Goal: Information Seeking & Learning: Learn about a topic

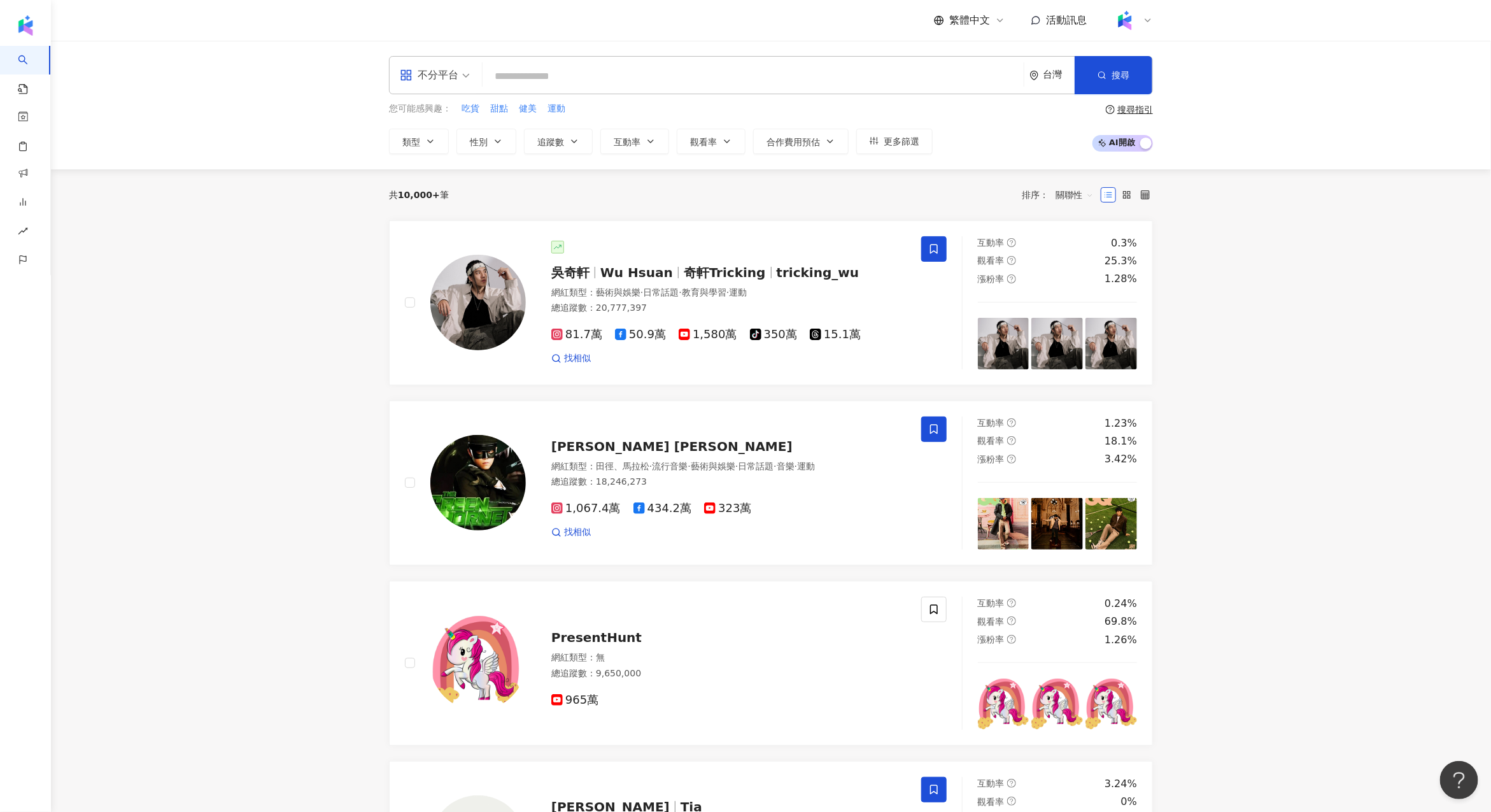
click at [660, 29] on div "繁體中文 活動訊息" at bounding box center [771, 20] width 765 height 41
click at [298, 128] on div "不分平台 台灣 搜尋 您可能感興趣： 吃貨 甜點 健美 運動 類型 性別 追蹤數 互動率 觀看率 合作費用預估 更多篩選 搜尋指引 AI 開啟 AI 關閉" at bounding box center [771, 105] width 1441 height 128
click at [99, 238] on div "趨勢分析 BETA" at bounding box center [70, 239] width 140 height 29
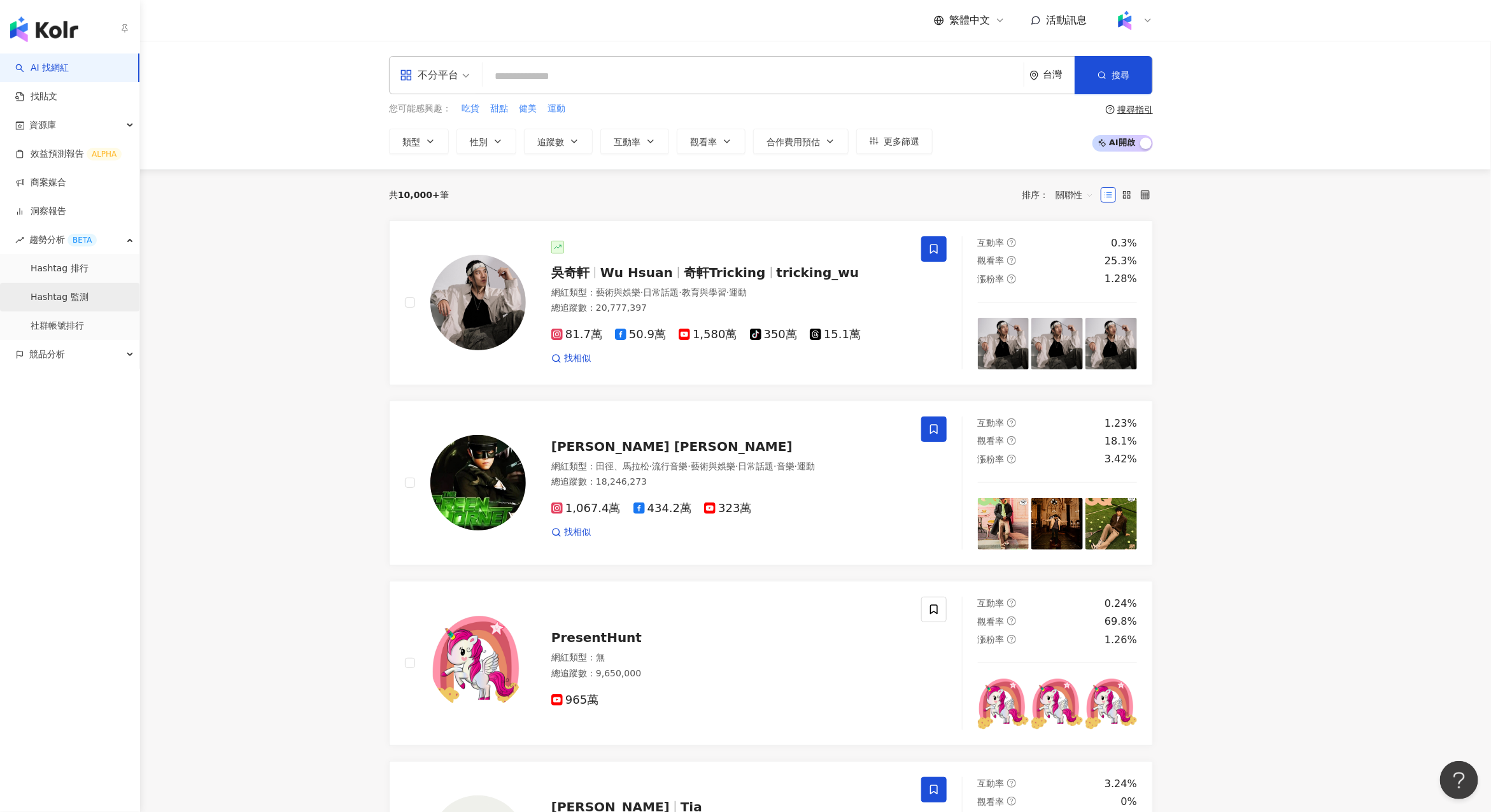
click at [88, 295] on link "Hashtag 監測" at bounding box center [60, 298] width 58 height 13
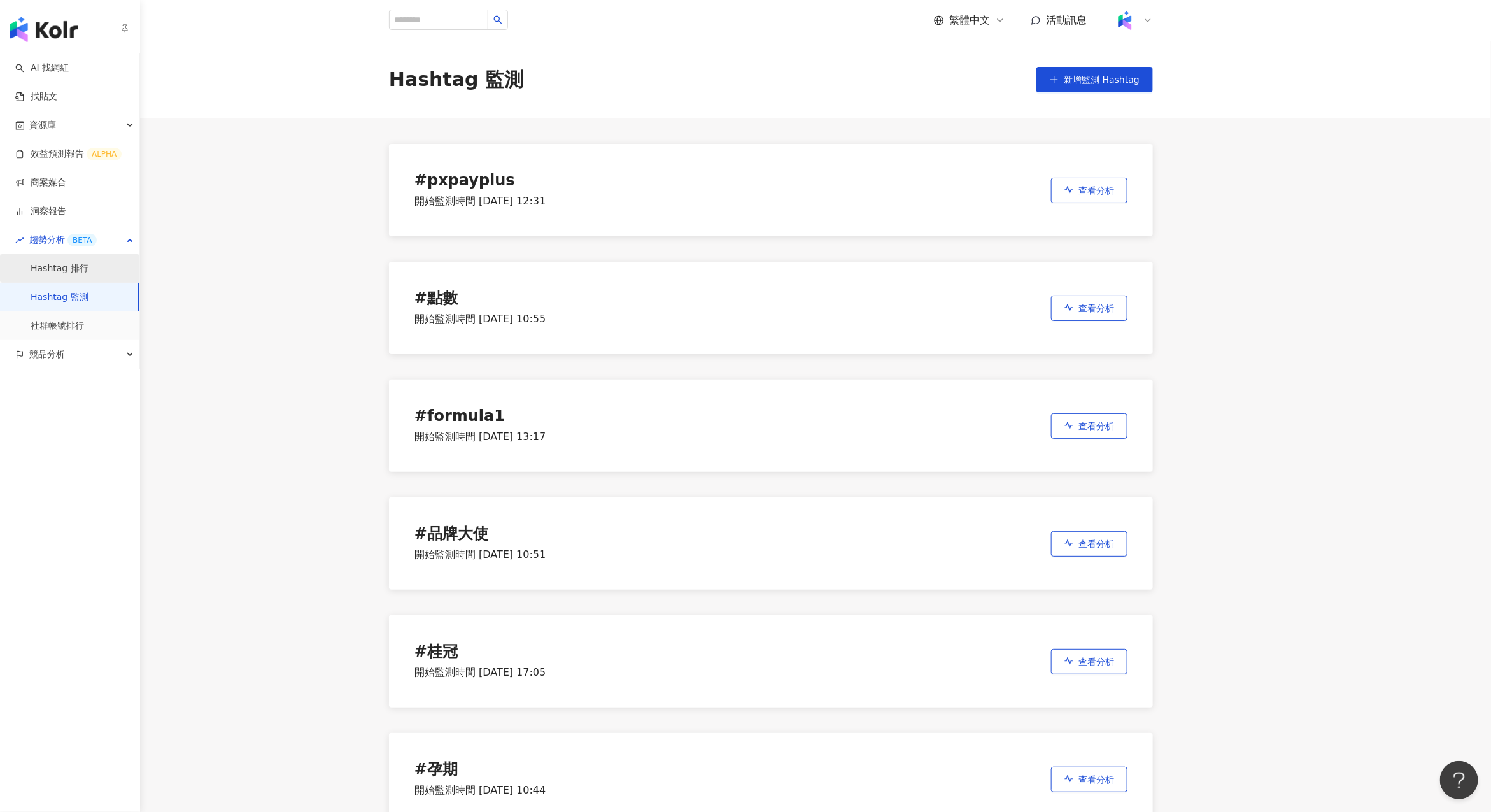
click at [79, 265] on link "Hashtag 排行" at bounding box center [60, 269] width 58 height 13
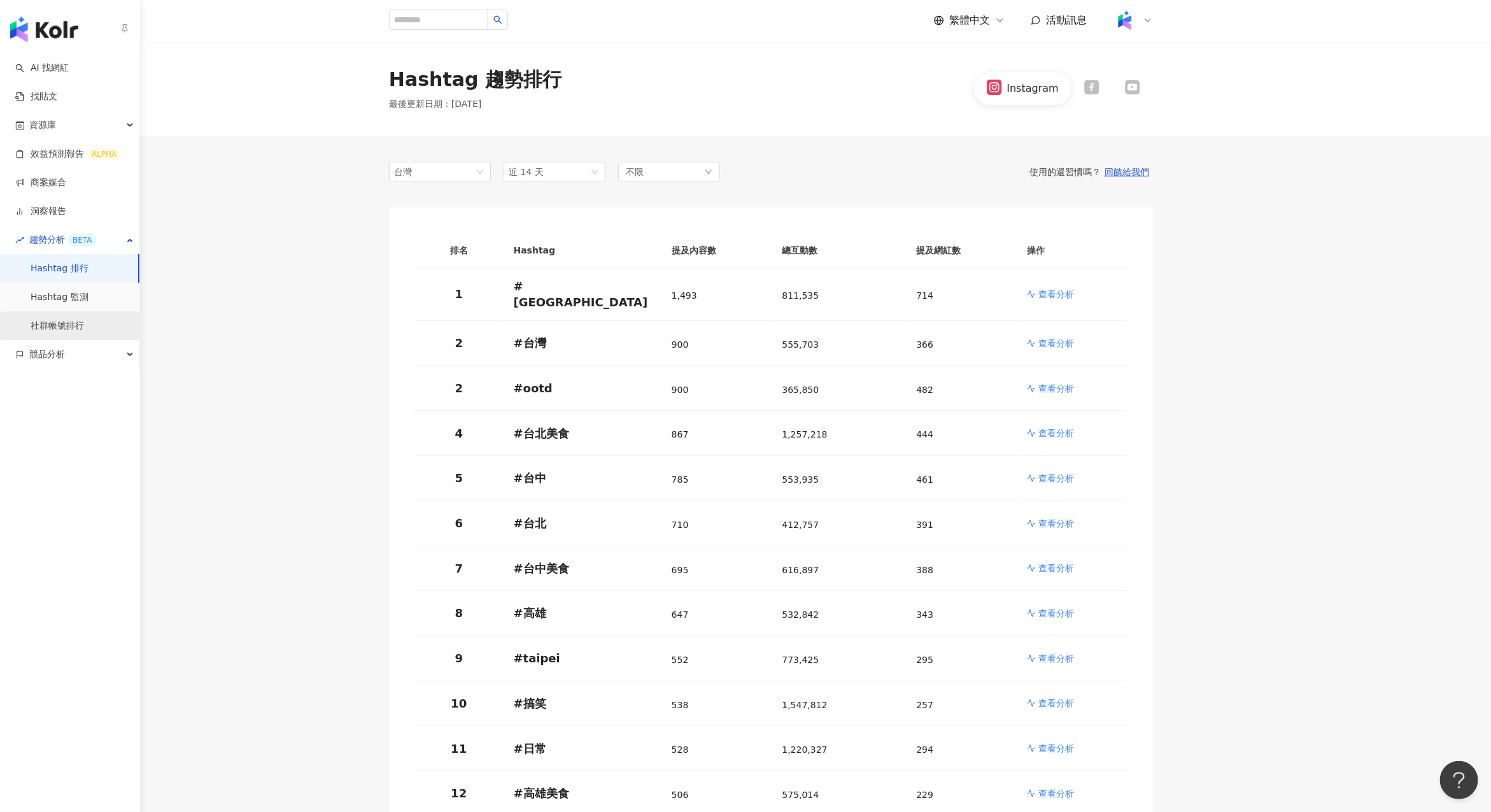
click at [78, 332] on link "社群帳號排行" at bounding box center [58, 326] width 54 height 13
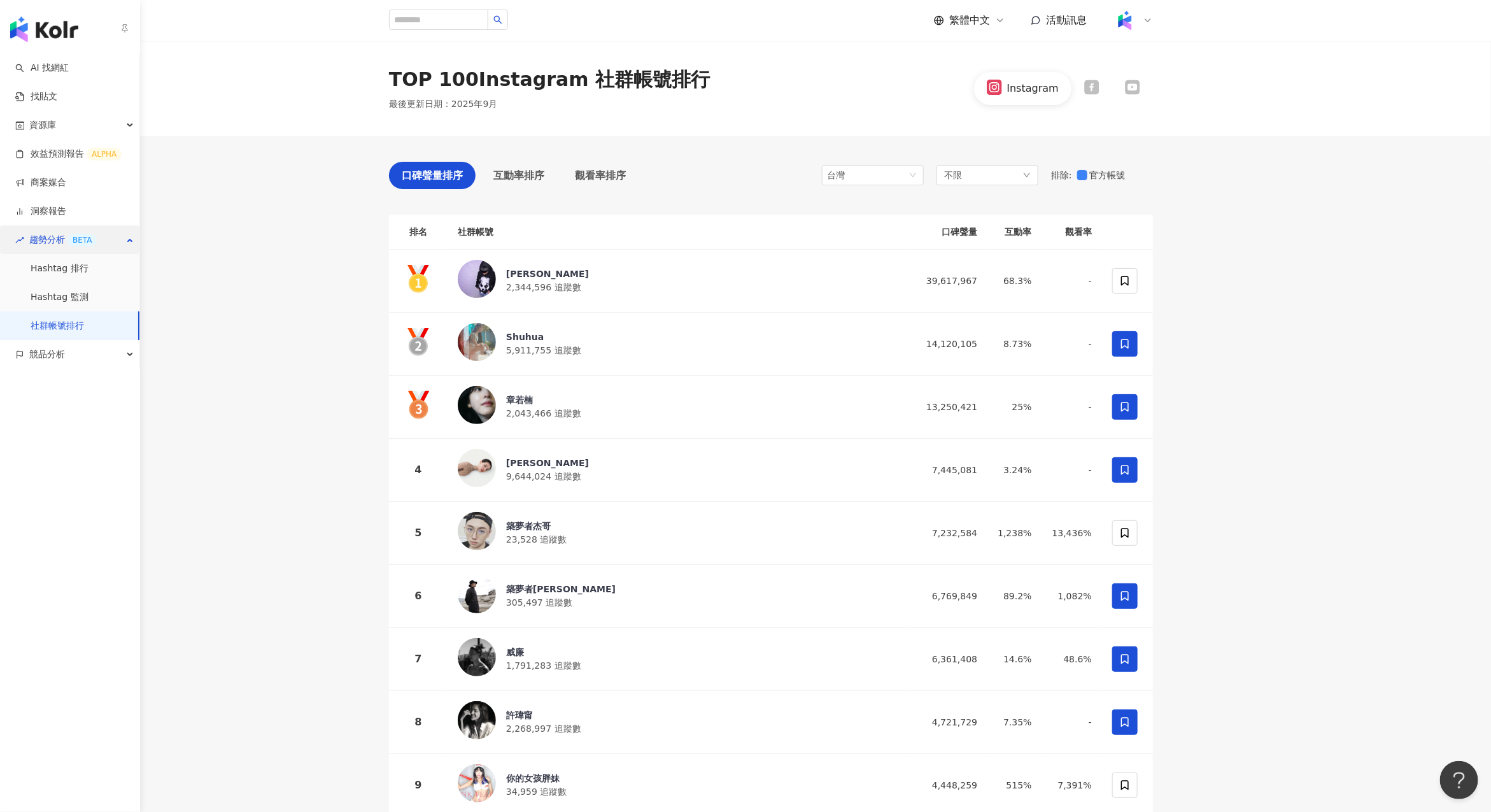
click at [87, 234] on div "BETA" at bounding box center [82, 240] width 29 height 13
click at [66, 351] on div "競品分析" at bounding box center [70, 354] width 140 height 29
click at [69, 74] on link "AI 找網紅" at bounding box center [42, 68] width 54 height 13
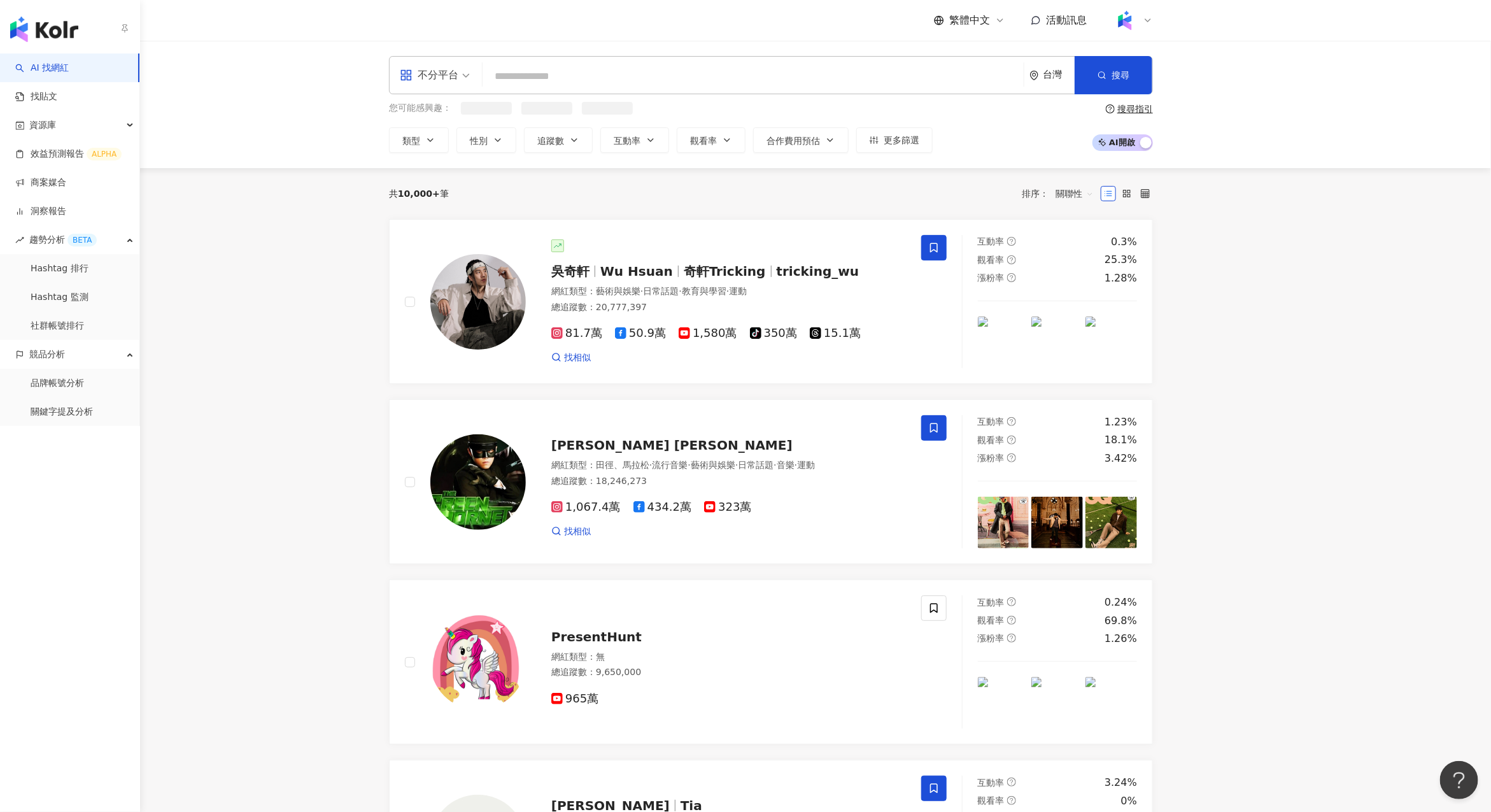
click at [56, 30] on img "button" at bounding box center [44, 29] width 68 height 25
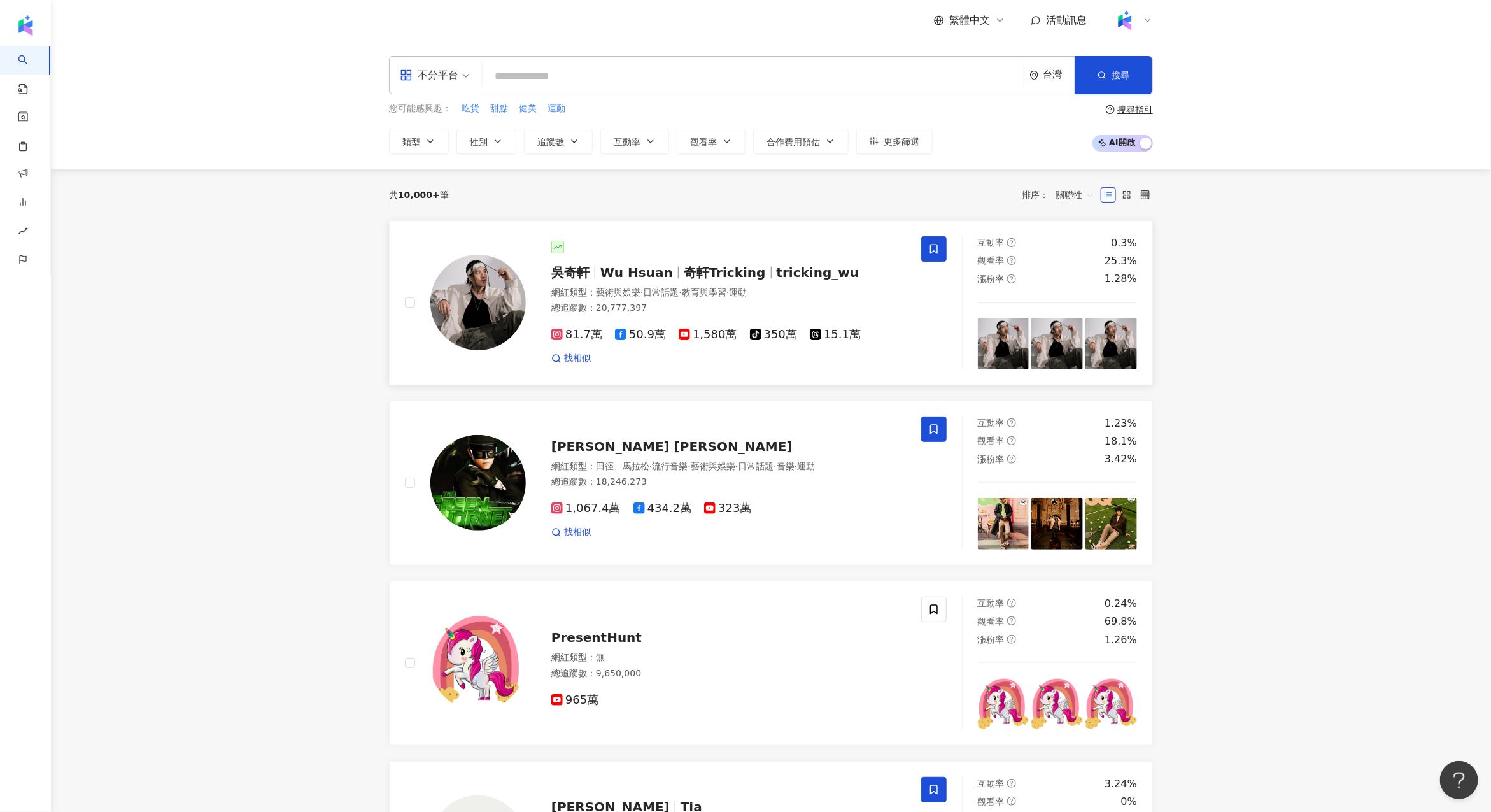
click at [691, 308] on div "總追蹤數 ： 20,777,397" at bounding box center [728, 309] width 354 height 13
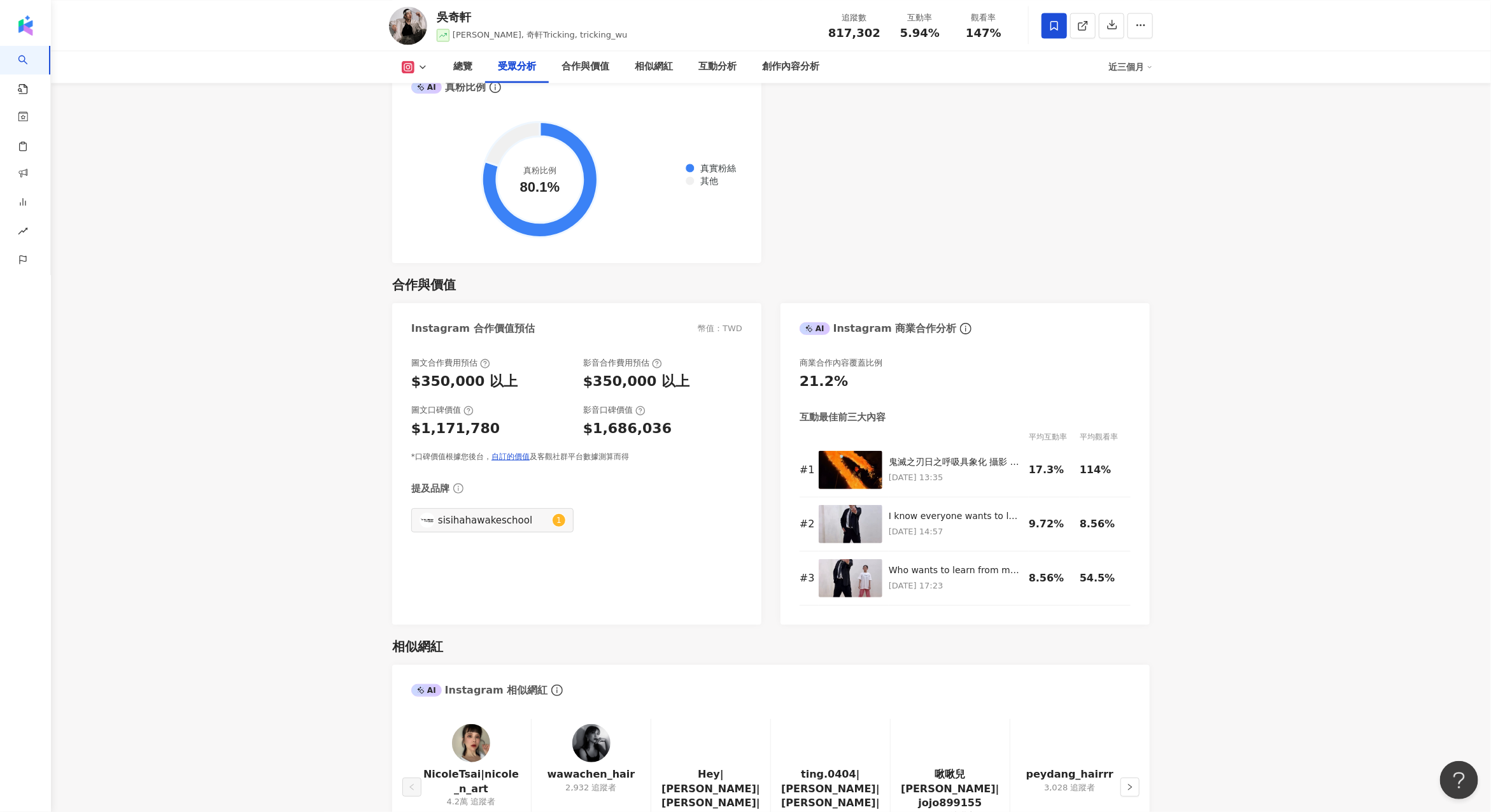
scroll to position [1550, 0]
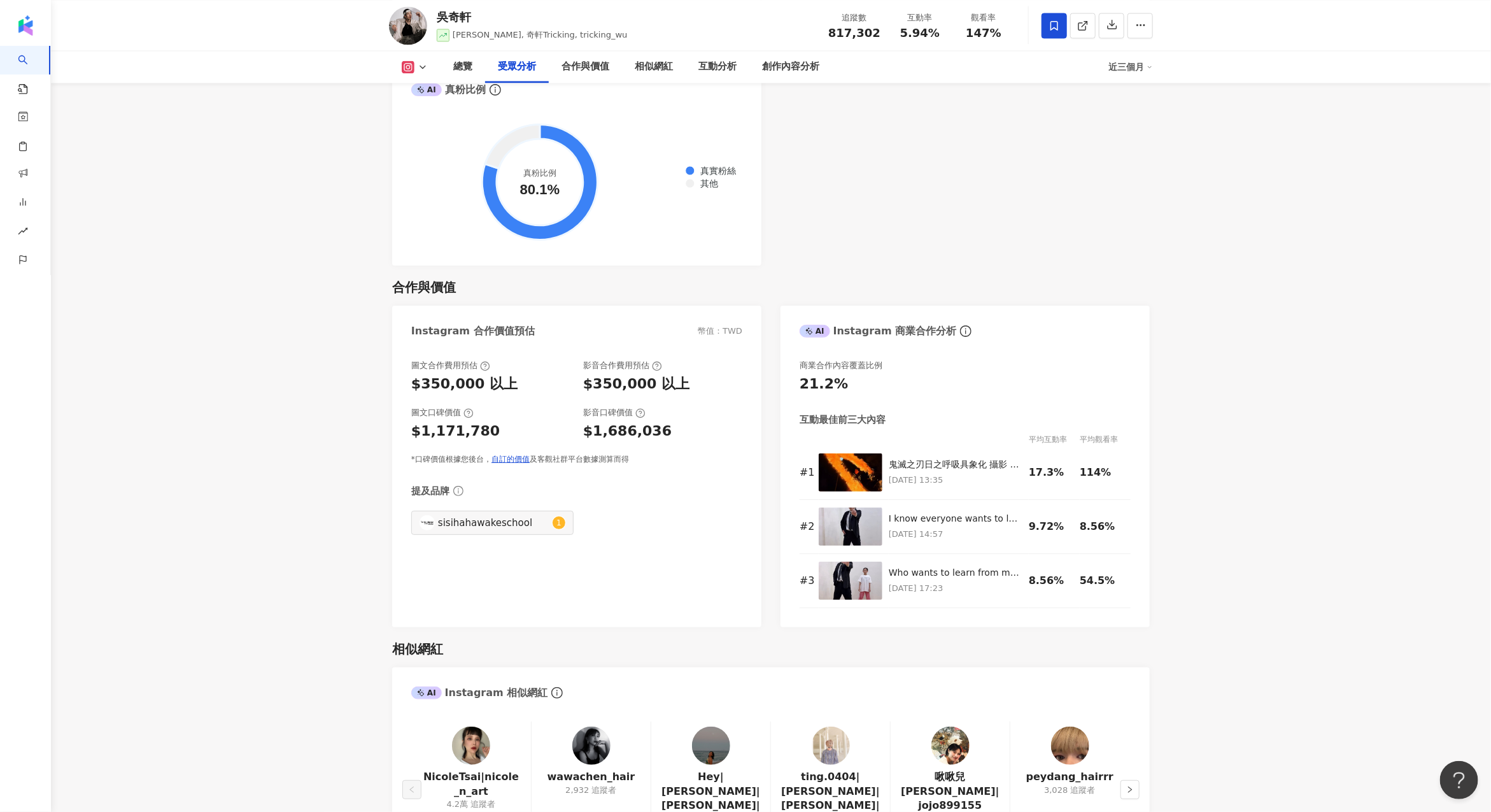
click at [416, 68] on button at bounding box center [414, 67] width 51 height 13
click at [456, 155] on button "YouTube" at bounding box center [435, 149] width 76 height 18
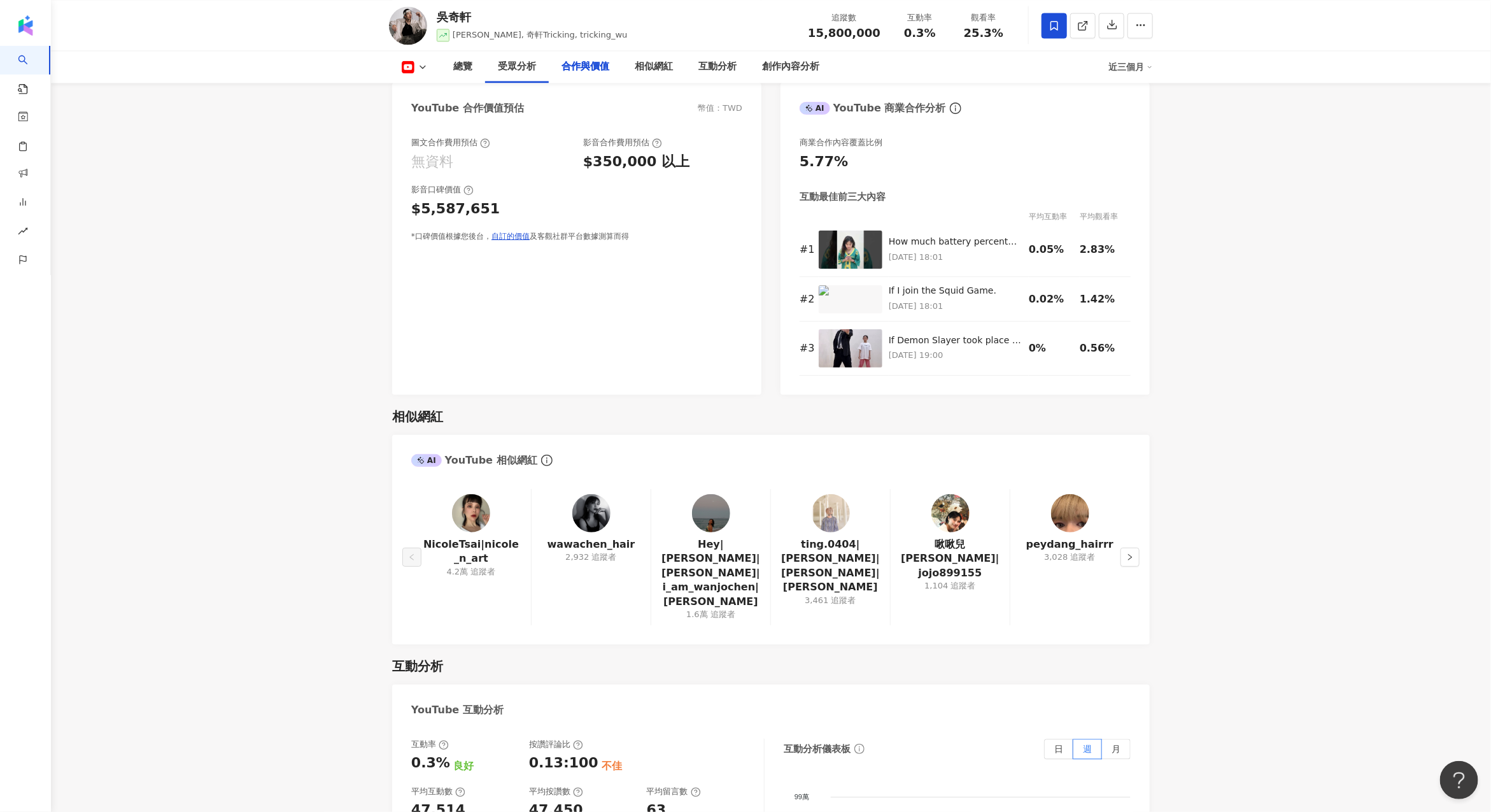
scroll to position [1566, 0]
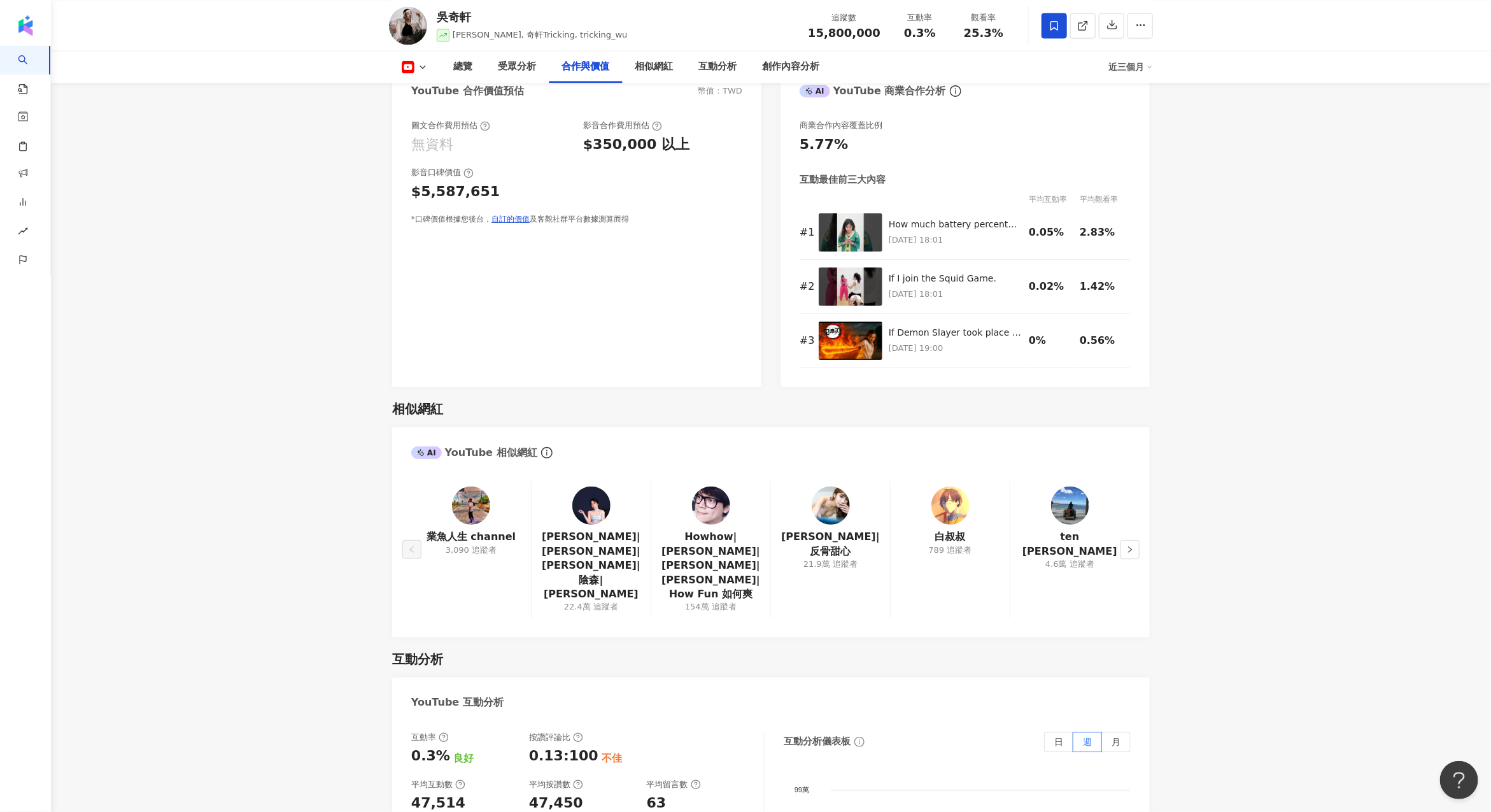
click at [431, 73] on button at bounding box center [414, 67] width 51 height 13
click at [425, 90] on button "Instagram" at bounding box center [435, 90] width 76 height 18
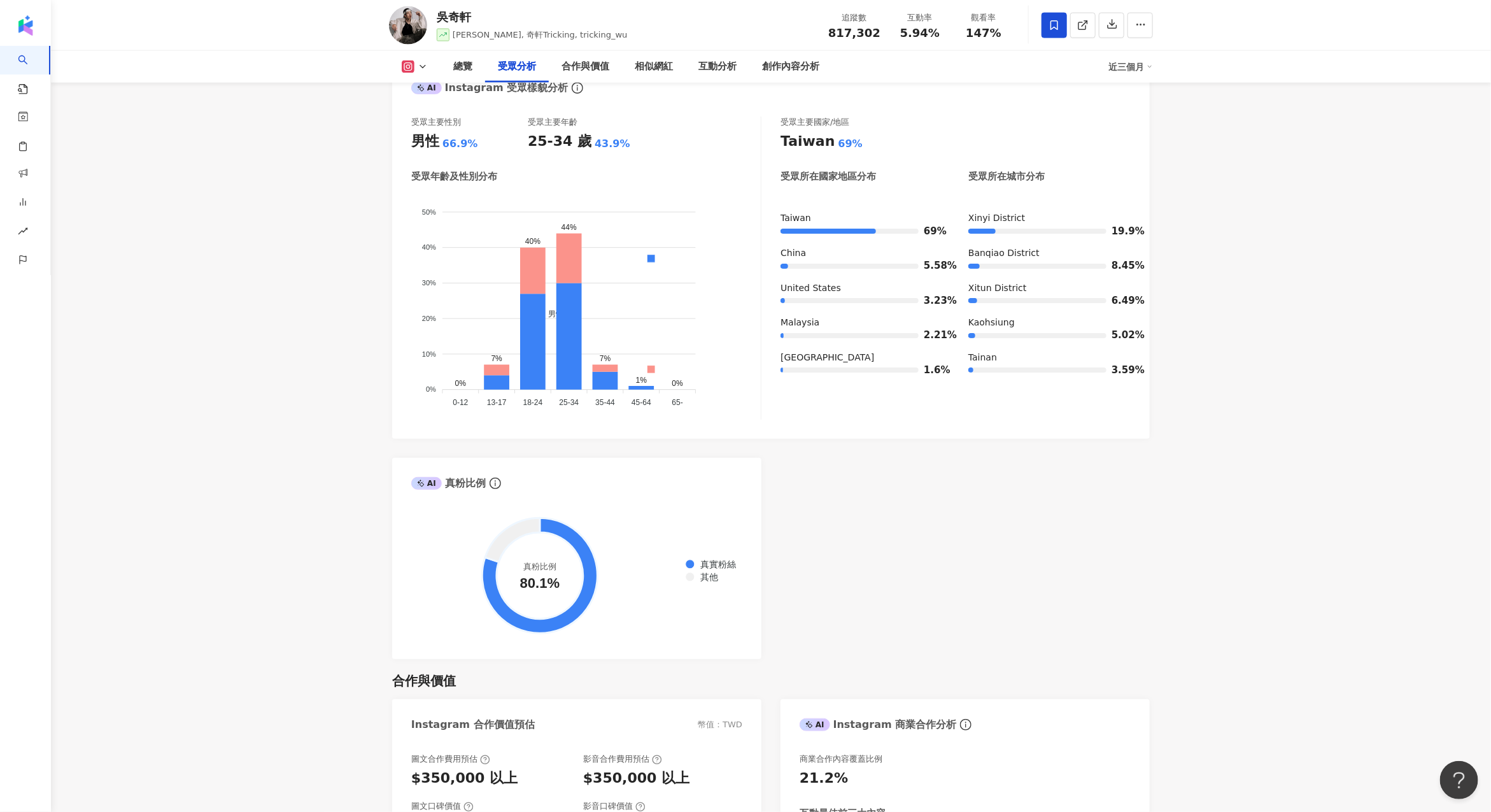
scroll to position [1151, 0]
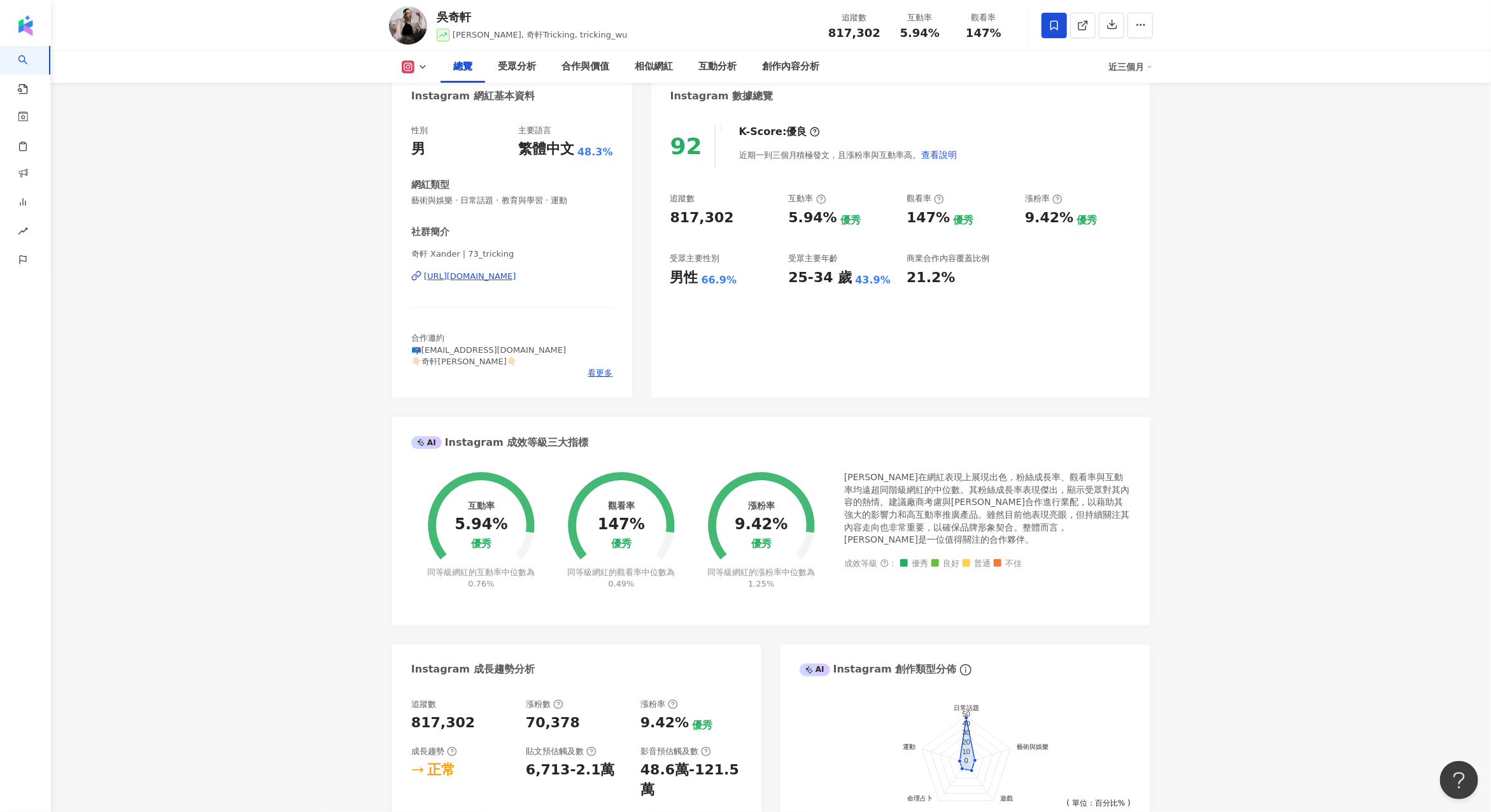
scroll to position [0, 0]
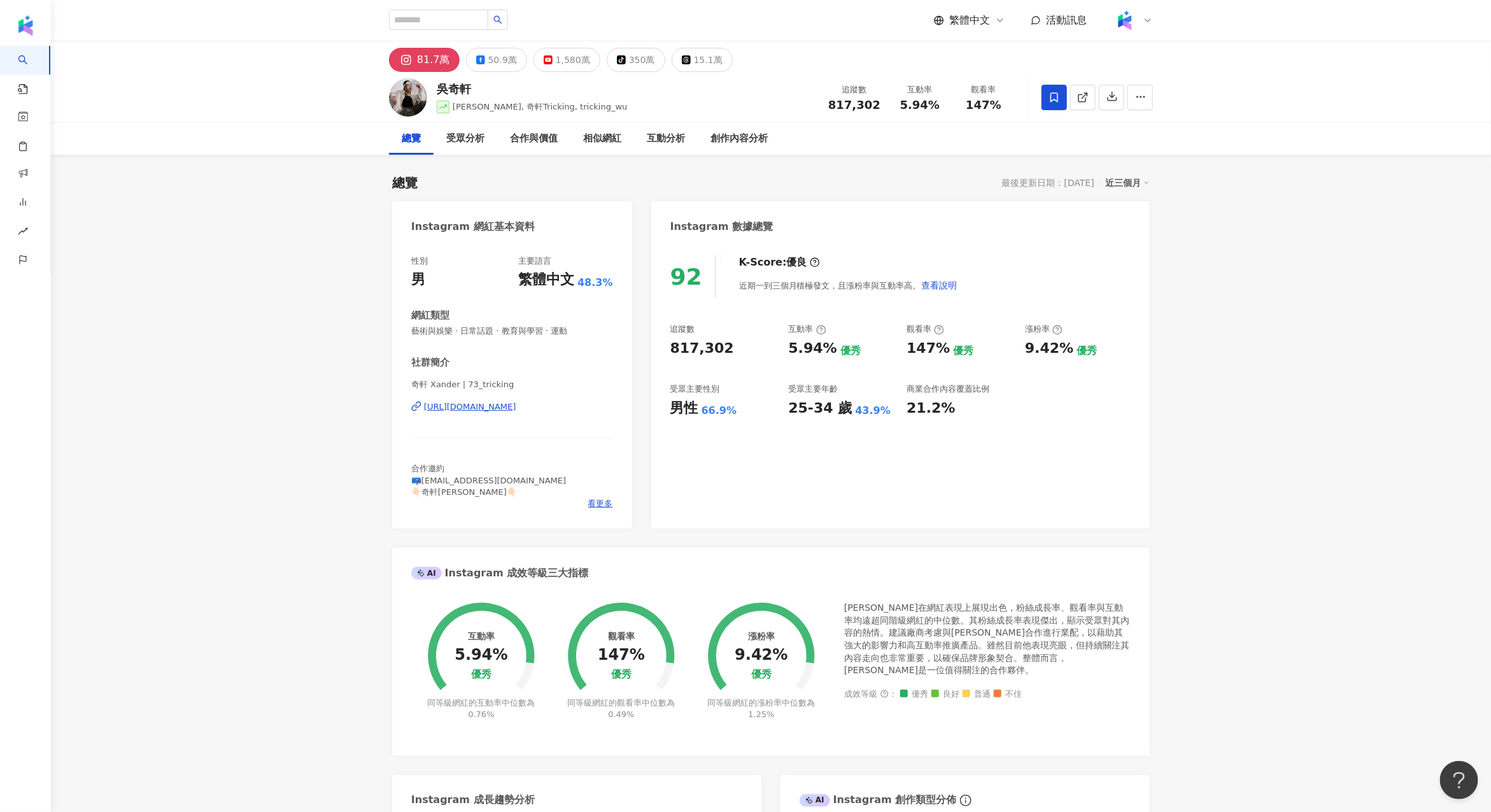
click at [841, 331] on div "互動率" at bounding box center [842, 329] width 106 height 11
click at [941, 328] on icon at bounding box center [939, 329] width 10 height 10
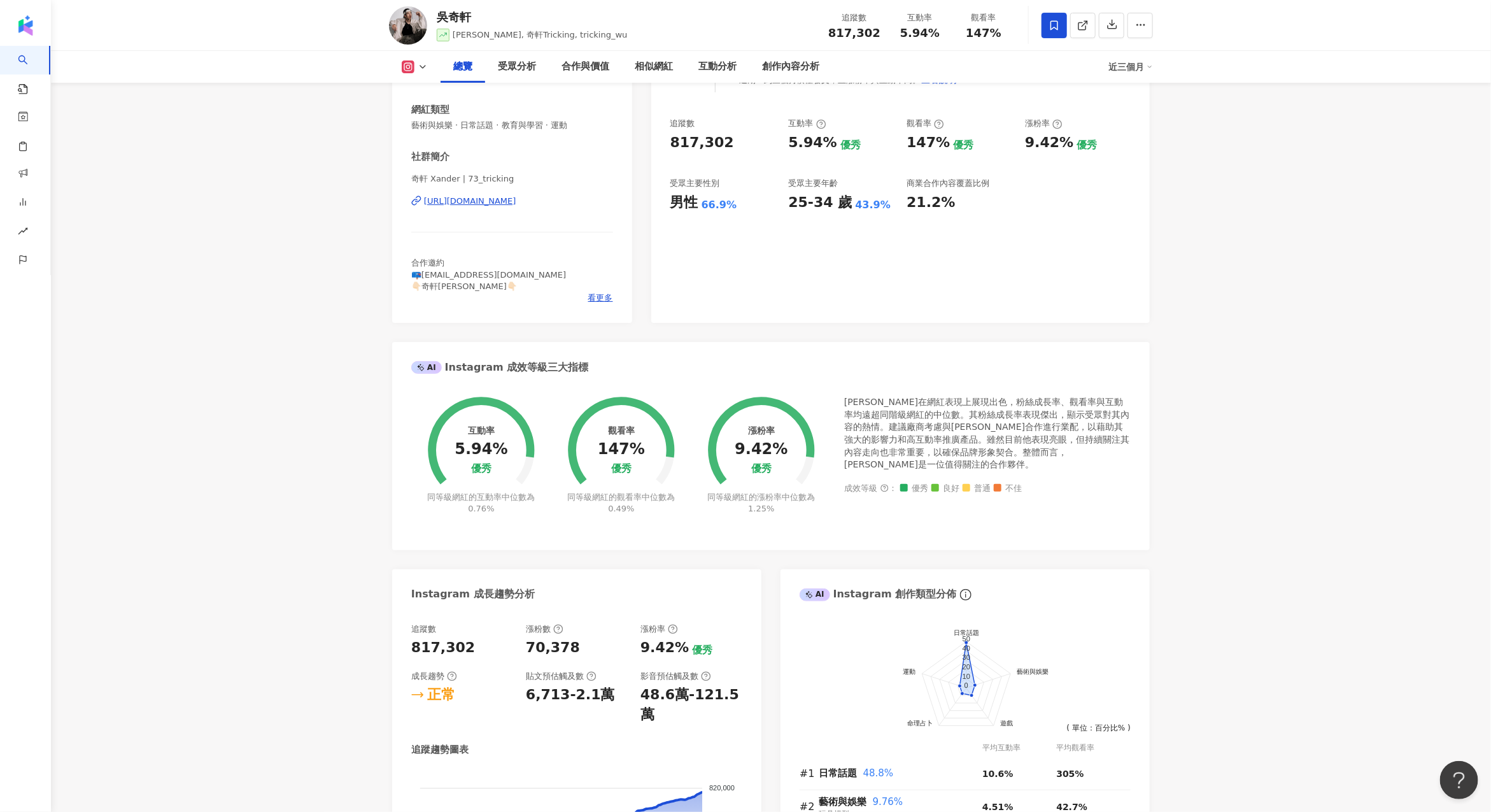
scroll to position [8, 0]
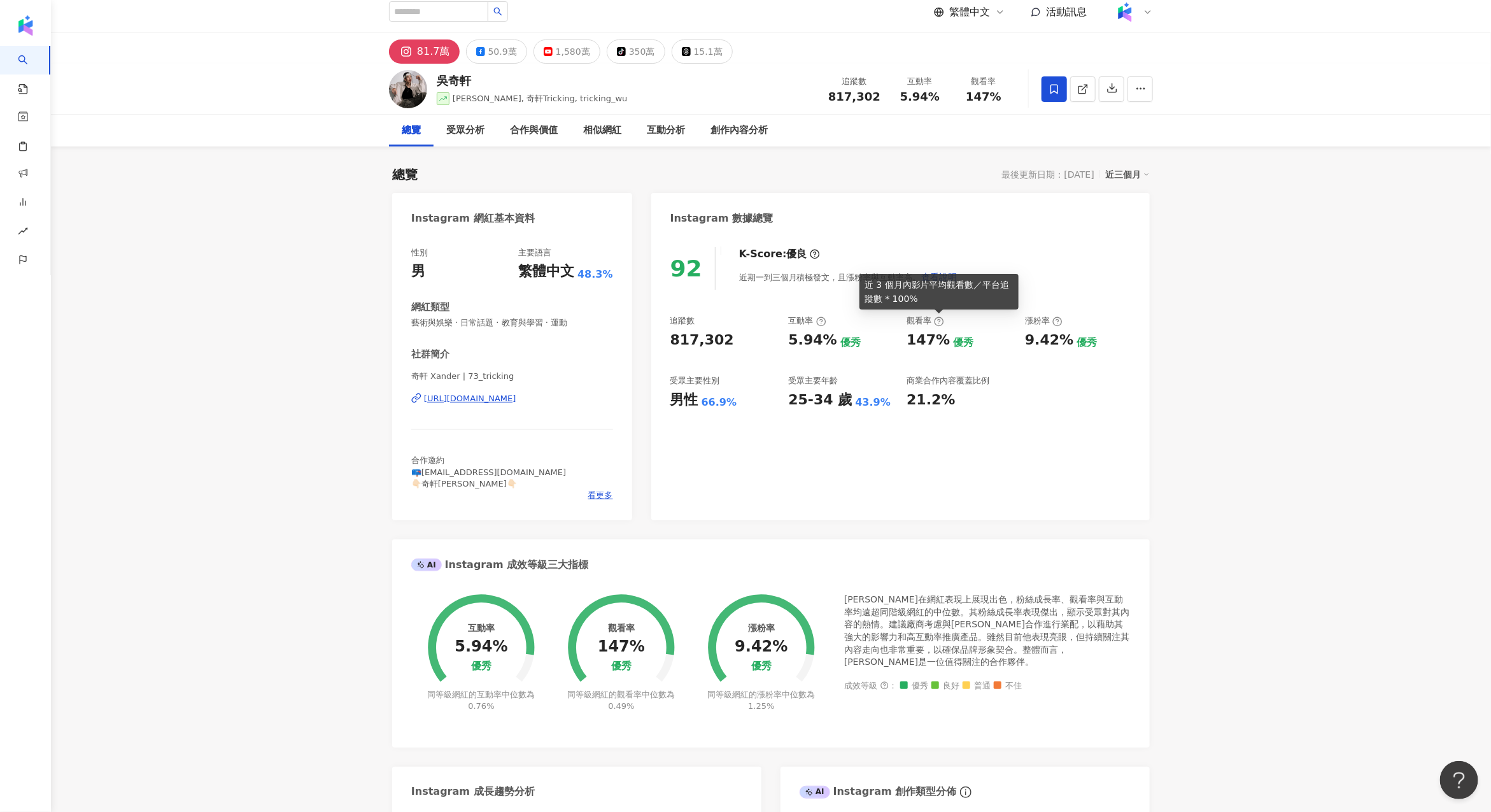
click at [943, 323] on circle at bounding box center [939, 321] width 8 height 8
click at [912, 337] on div "147%" at bounding box center [928, 339] width 44 height 20
click at [938, 318] on circle at bounding box center [939, 321] width 8 height 8
click at [938, 313] on div "92 K-Score : 優良 近期一到三個月積極發文，且漲粉率與互動率高。 查看說明 追蹤數 817,302 互動率 5.94% 優秀 觀看率 147% 優…" at bounding box center [900, 377] width 499 height 286
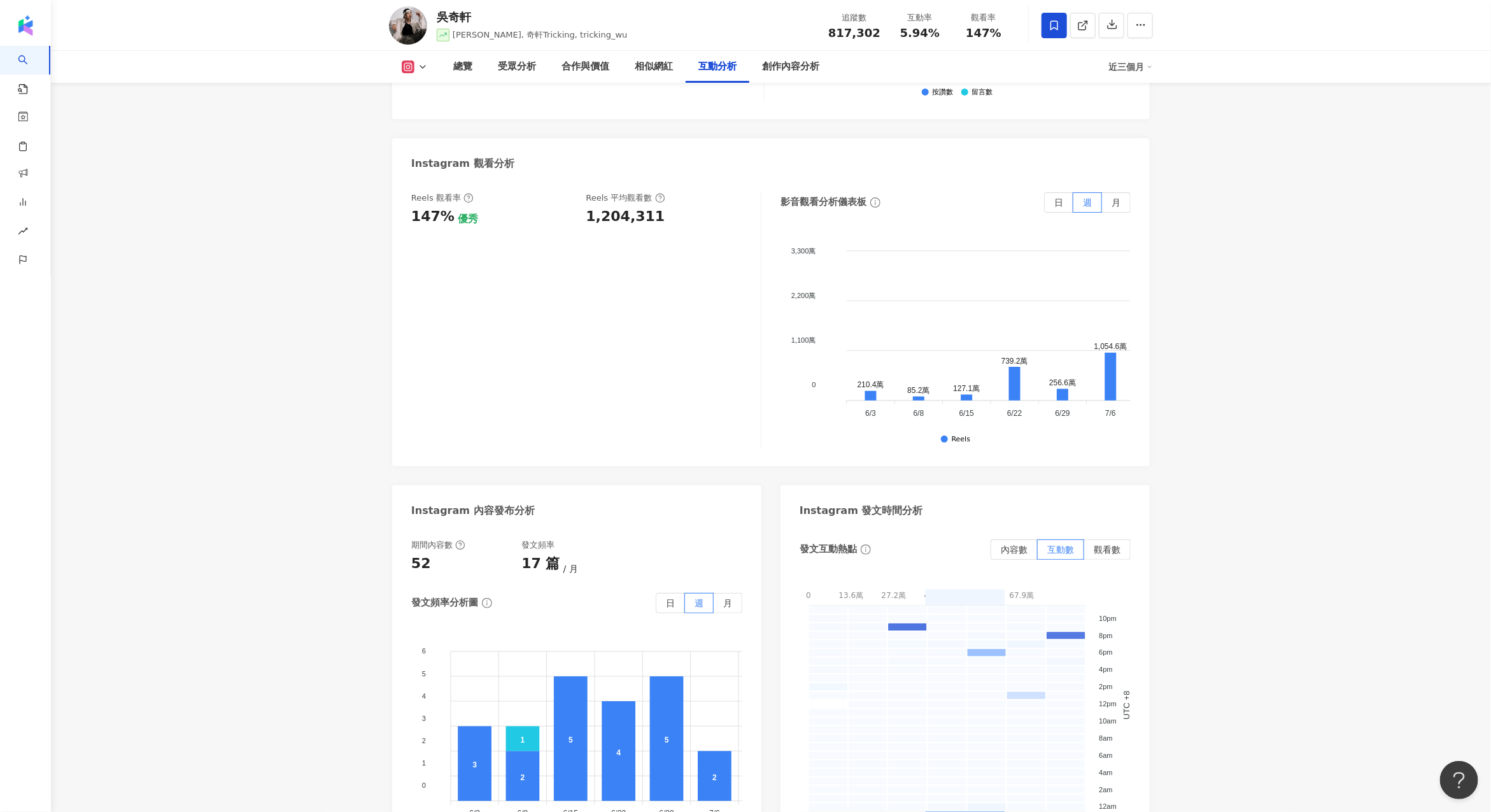
scroll to position [2790, 0]
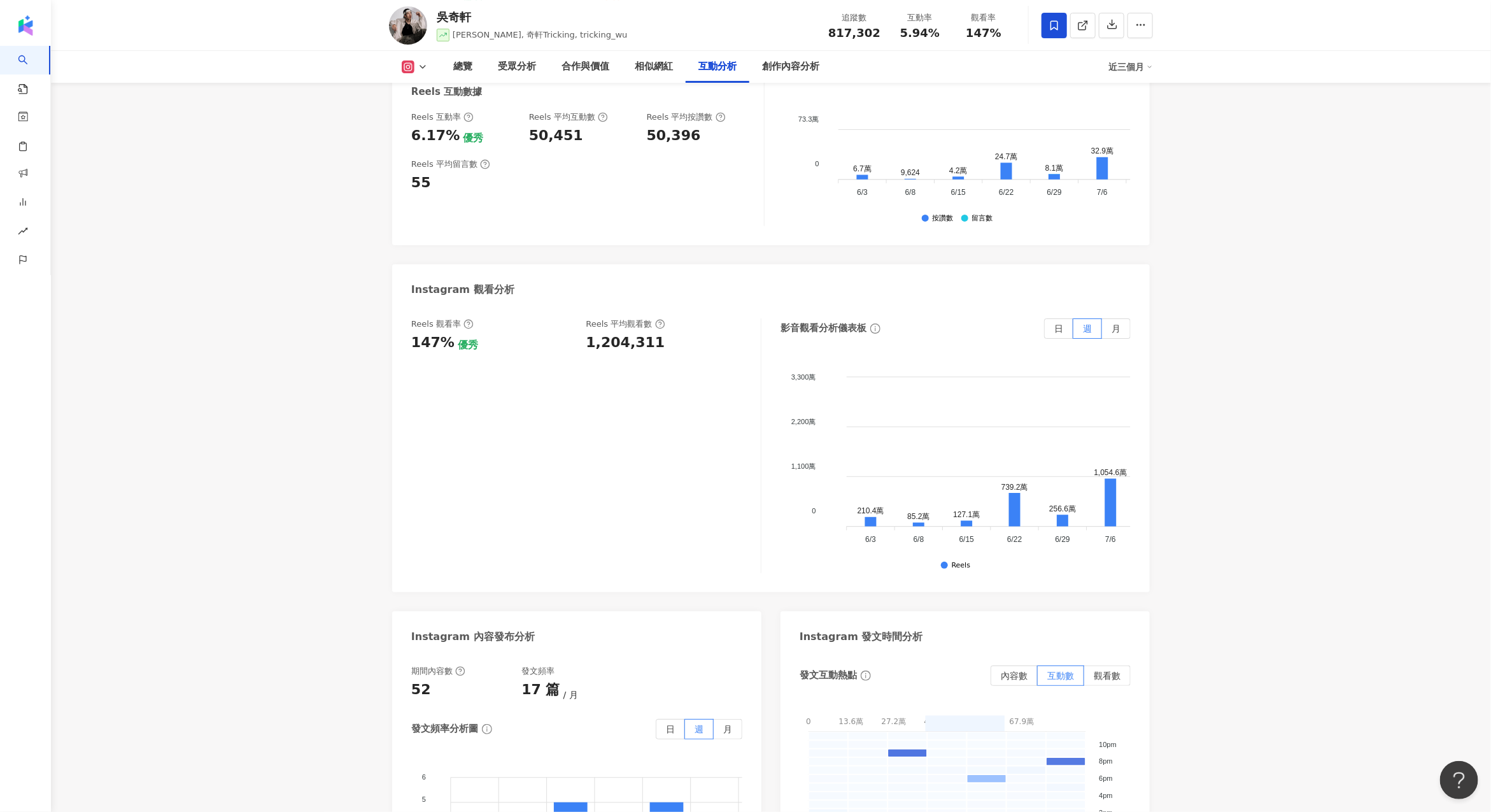
click at [662, 333] on div "1,204,311" at bounding box center [668, 342] width 163 height 20
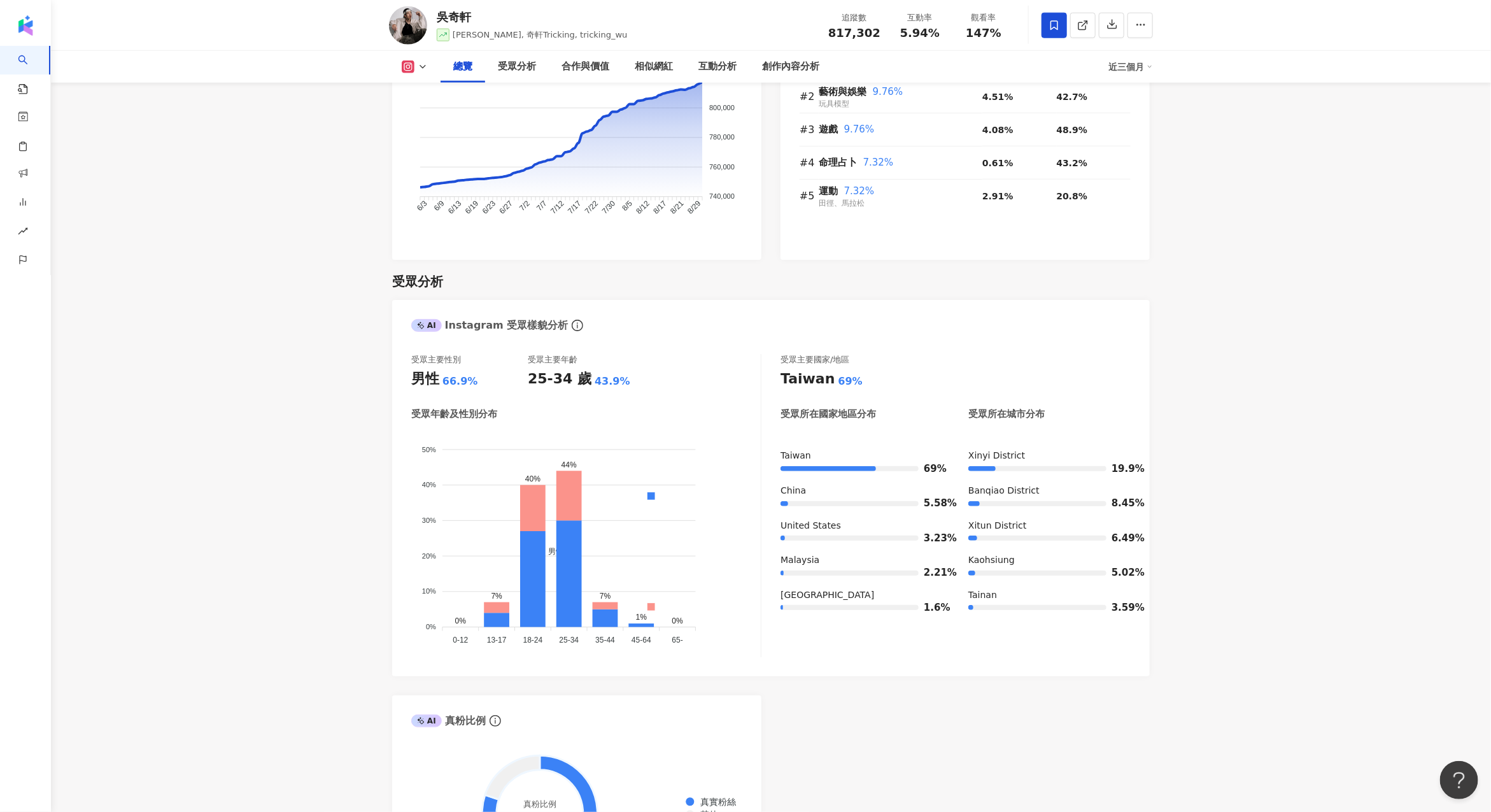
scroll to position [928, 0]
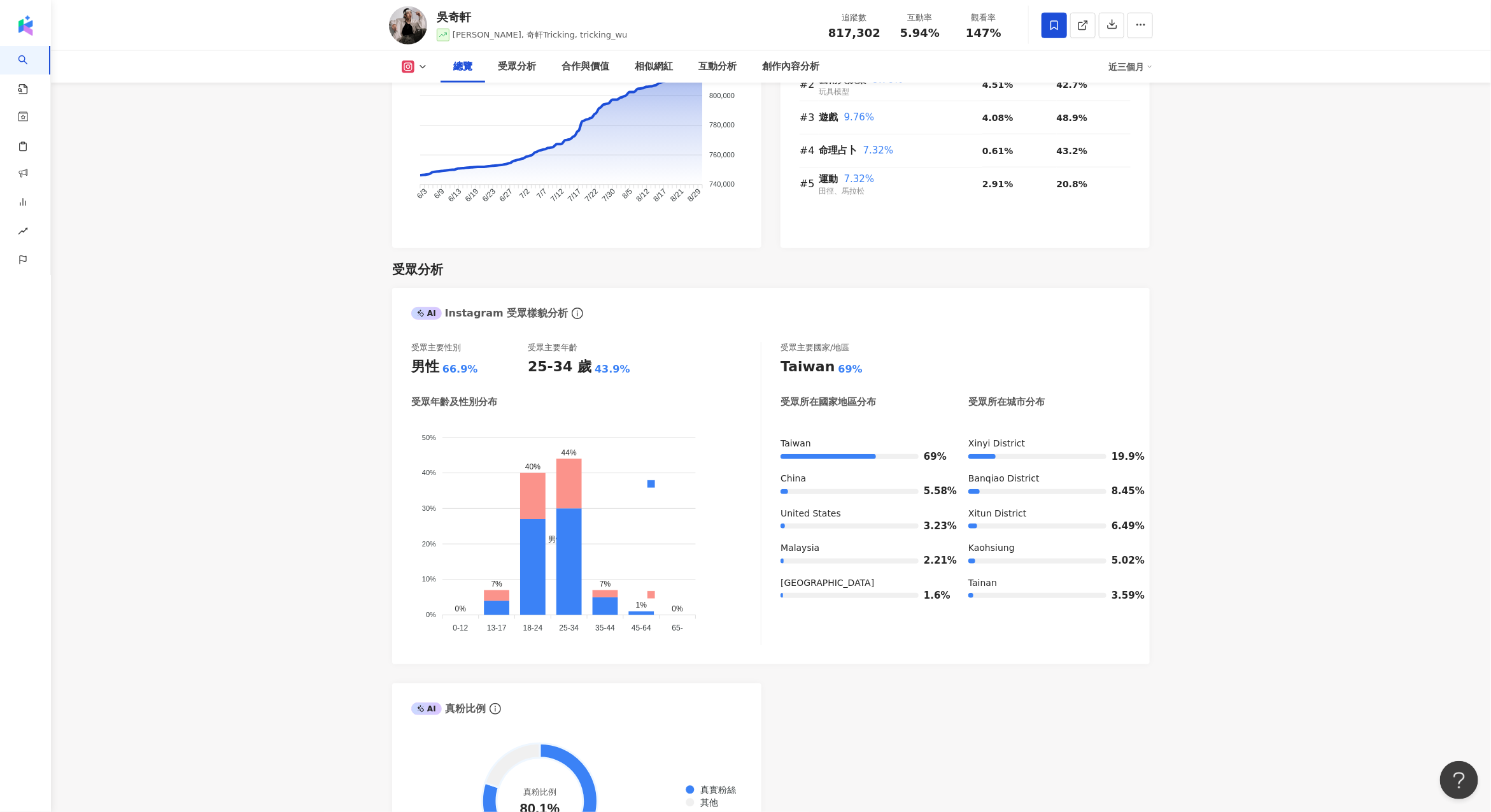
click at [717, 502] on div "男性 女性" at bounding box center [651, 545] width 213 height 224
click at [735, 477] on div "男性 女性" at bounding box center [651, 545] width 213 height 224
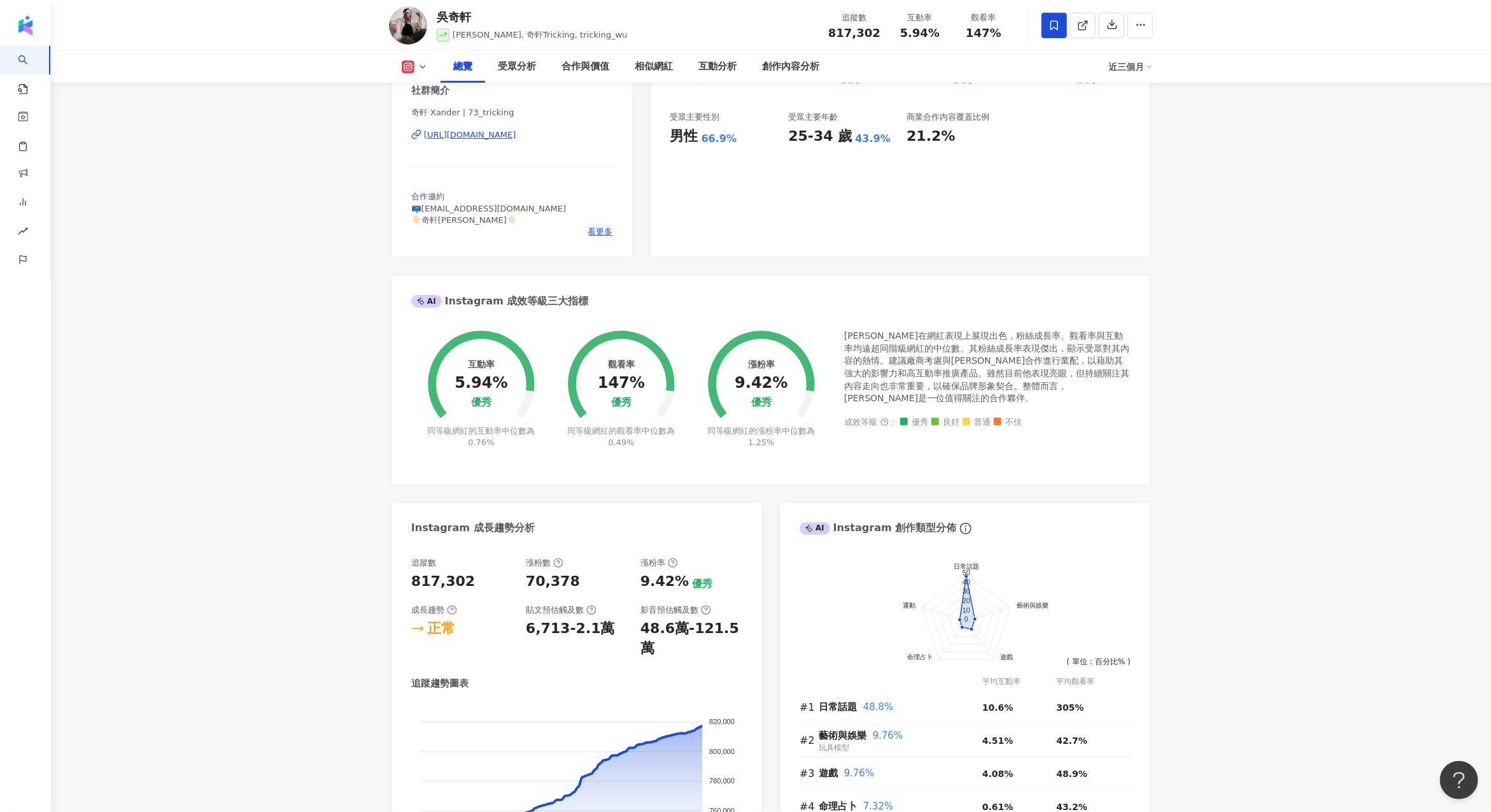
scroll to position [0, 0]
